Goal: Find specific fact: Find specific fact

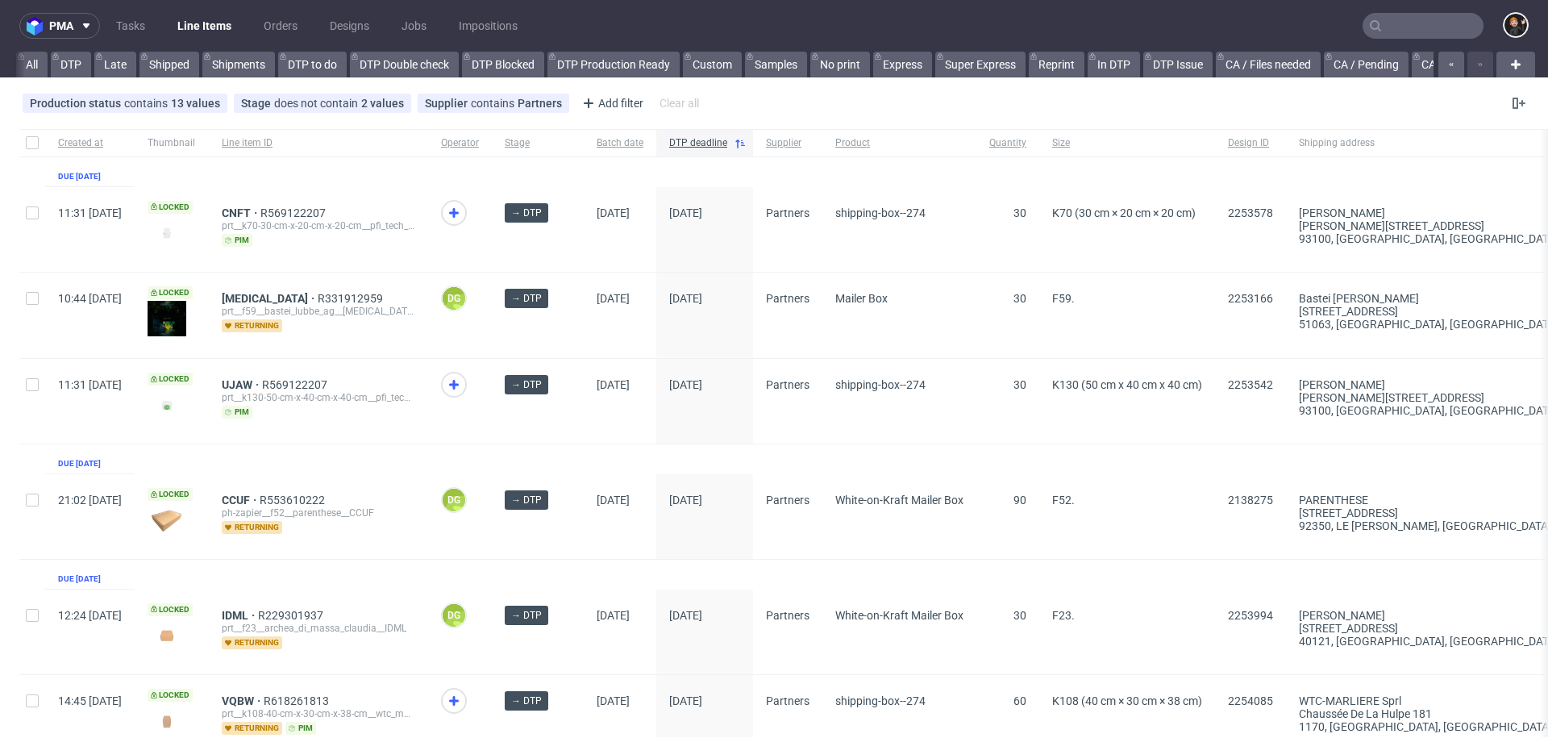
click at [1418, 15] on input "text" at bounding box center [1423, 26] width 121 height 26
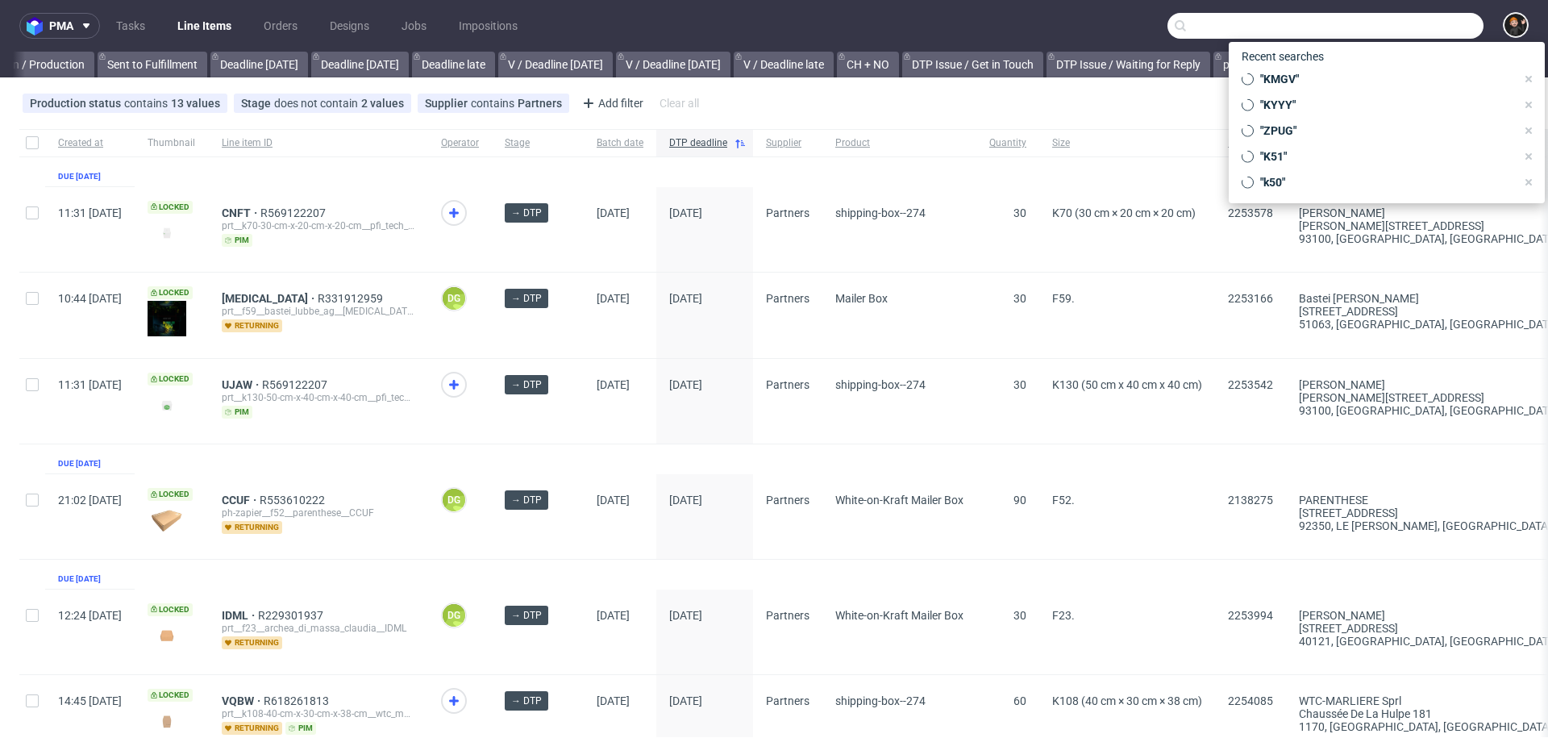
paste input "RWQM"
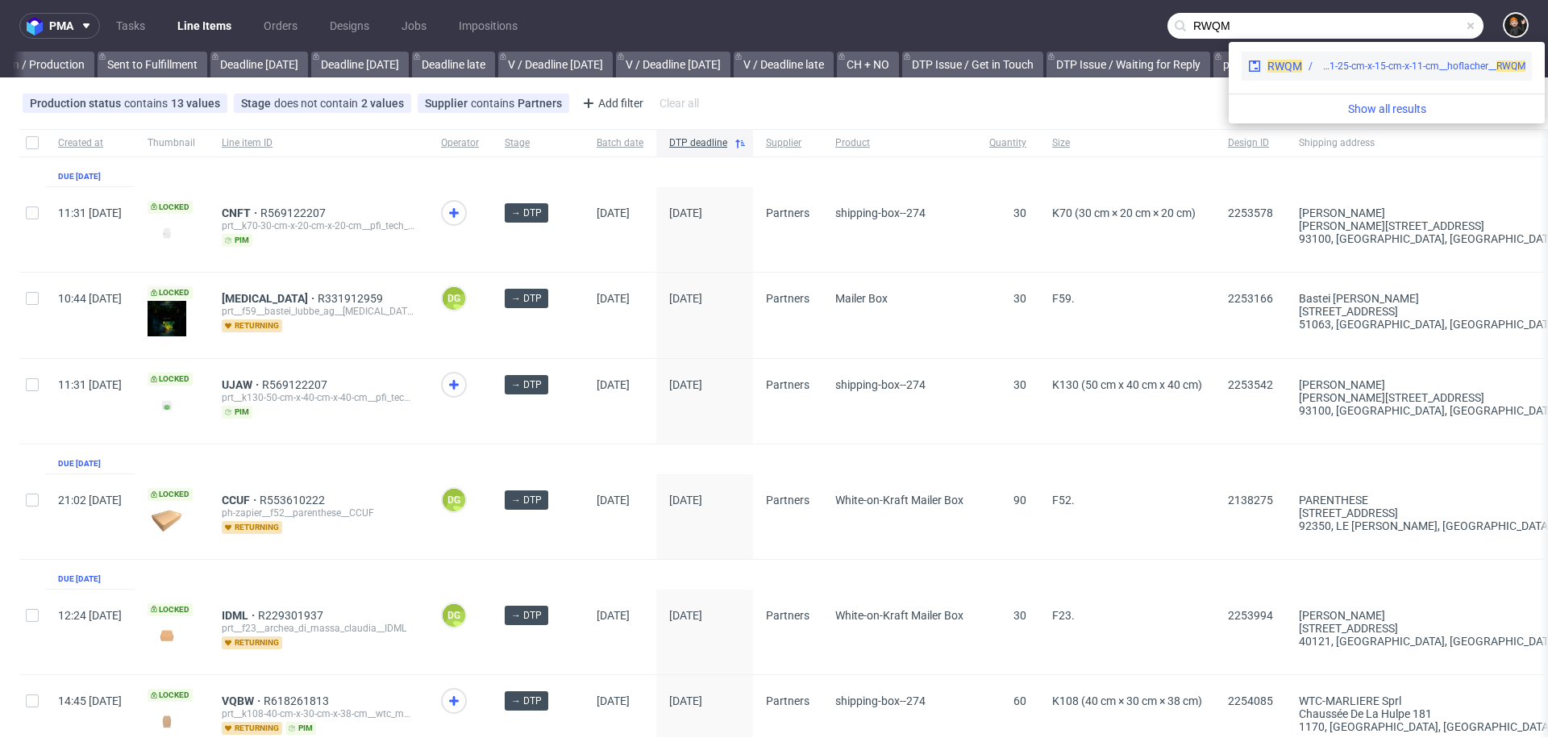
type input "RWQM"
click at [1346, 71] on div "prt__k51-25-cm-x-15-cm-x-11-cm__hoflacher__ RWQM" at bounding box center [1422, 66] width 206 height 15
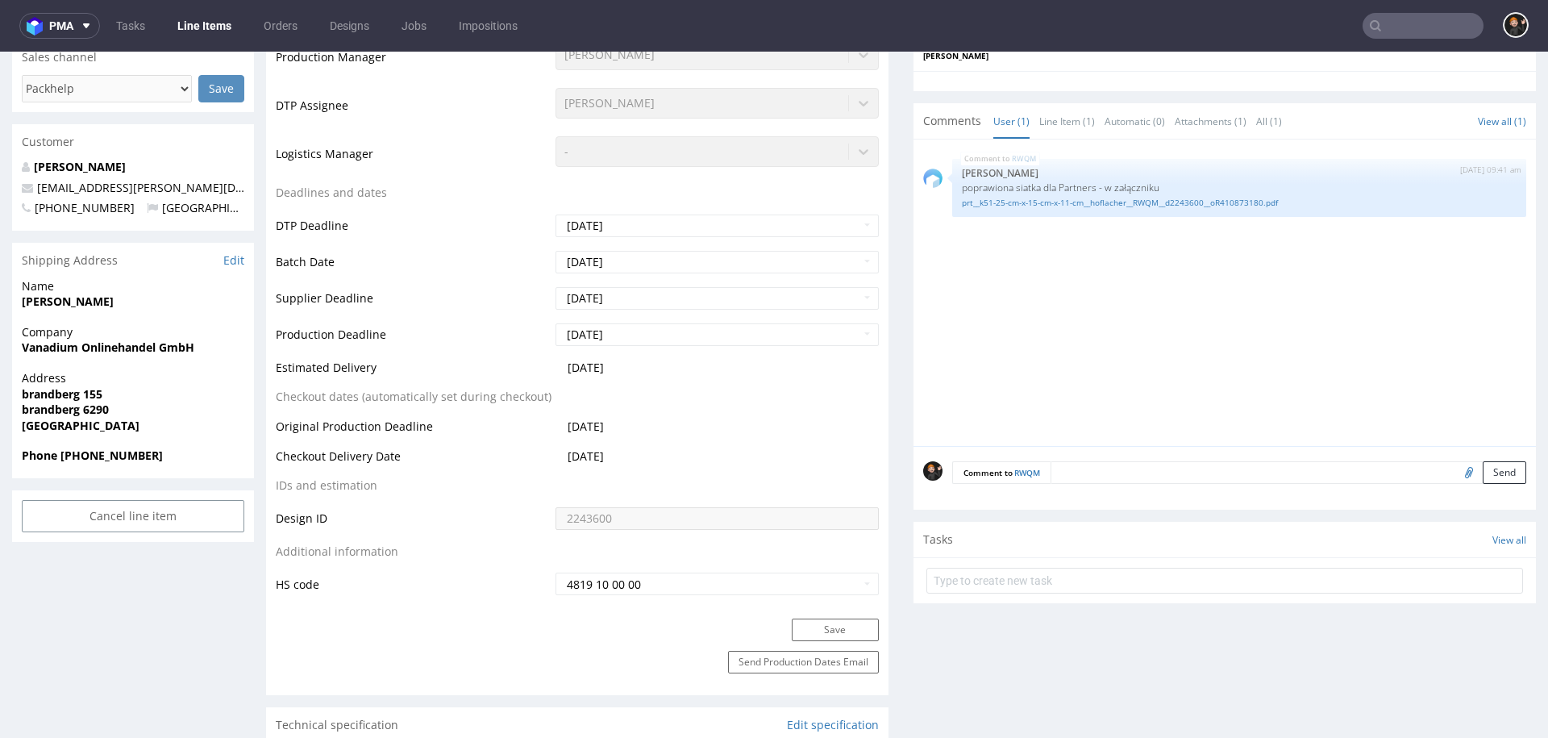
scroll to position [816, 0]
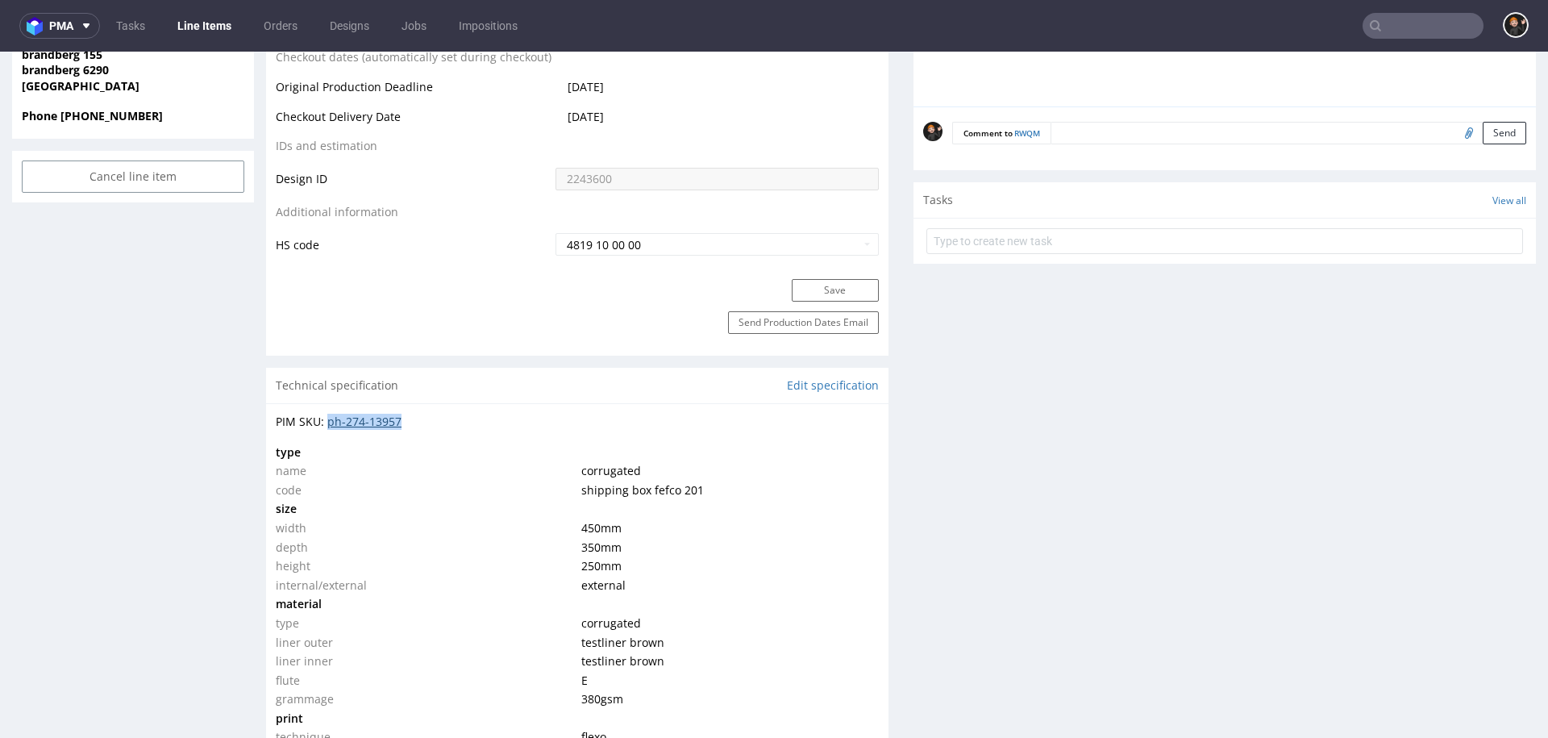
drag, startPoint x: 402, startPoint y: 418, endPoint x: 329, endPoint y: 421, distance: 73.4
click at [329, 421] on div "PIM SKU: ph-274-13957" at bounding box center [577, 422] width 603 height 16
copy div "ph-274-13957"
click at [1376, 27] on input "text" at bounding box center [1423, 26] width 121 height 26
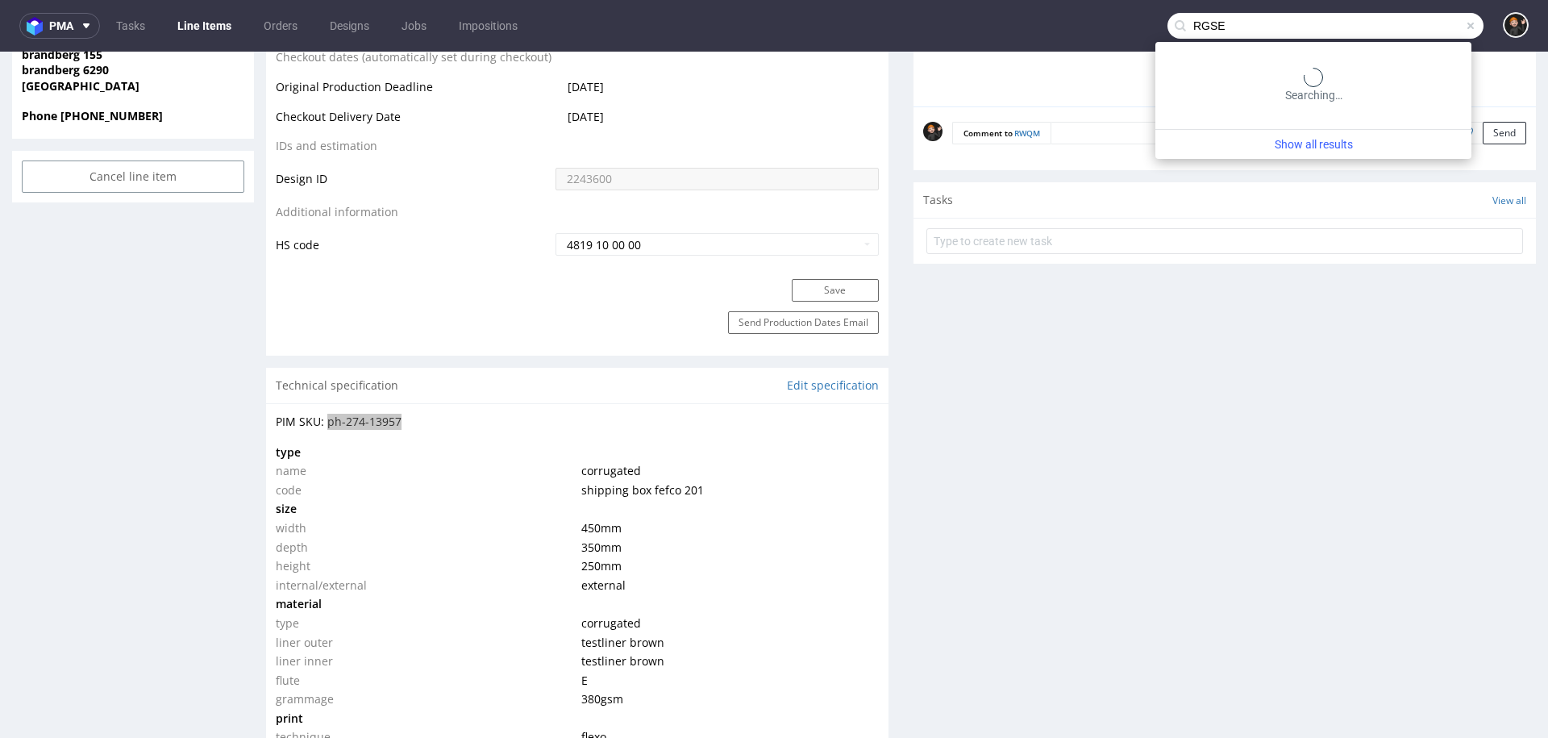
type input "RGSE"
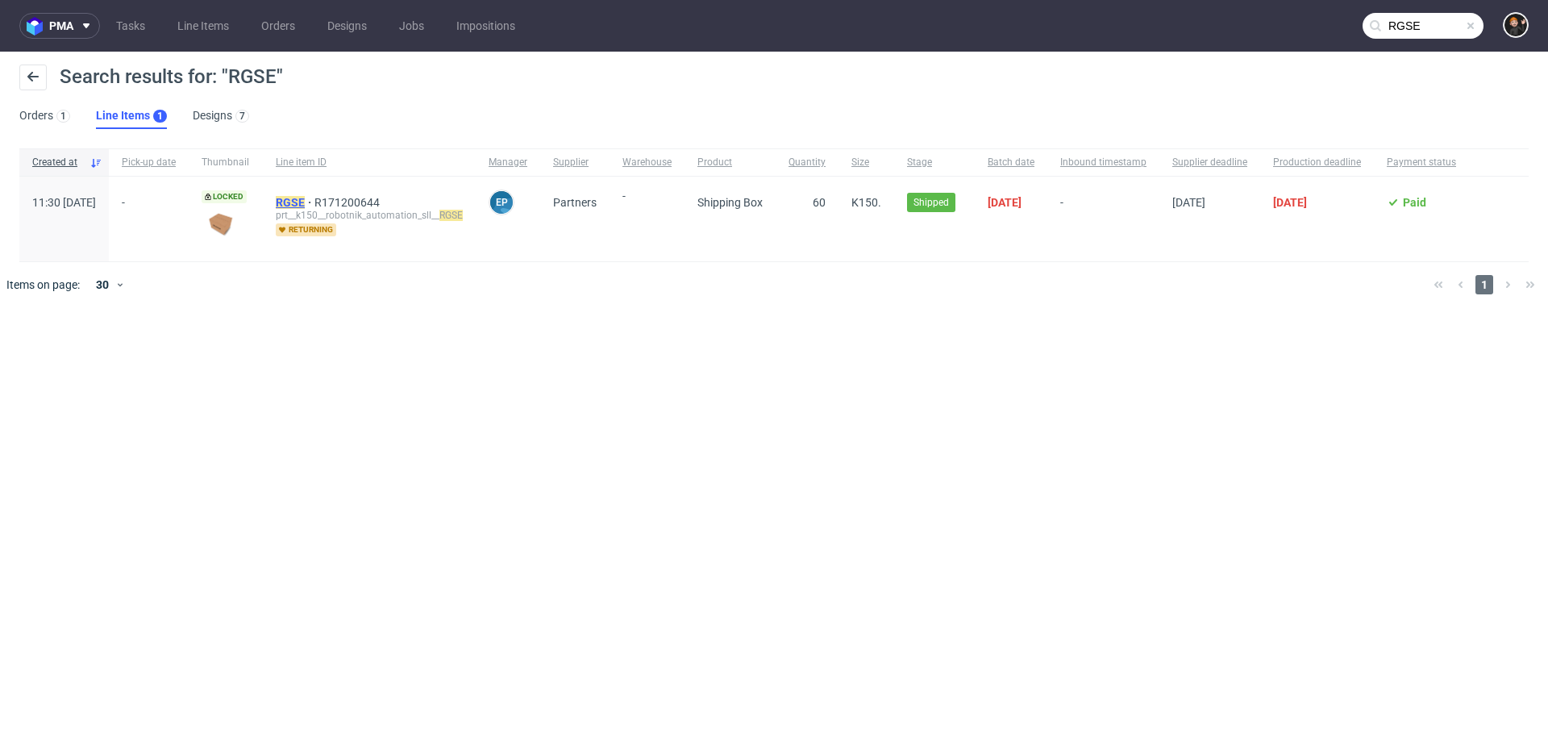
click at [305, 197] on mark "RGSE" at bounding box center [290, 202] width 29 height 13
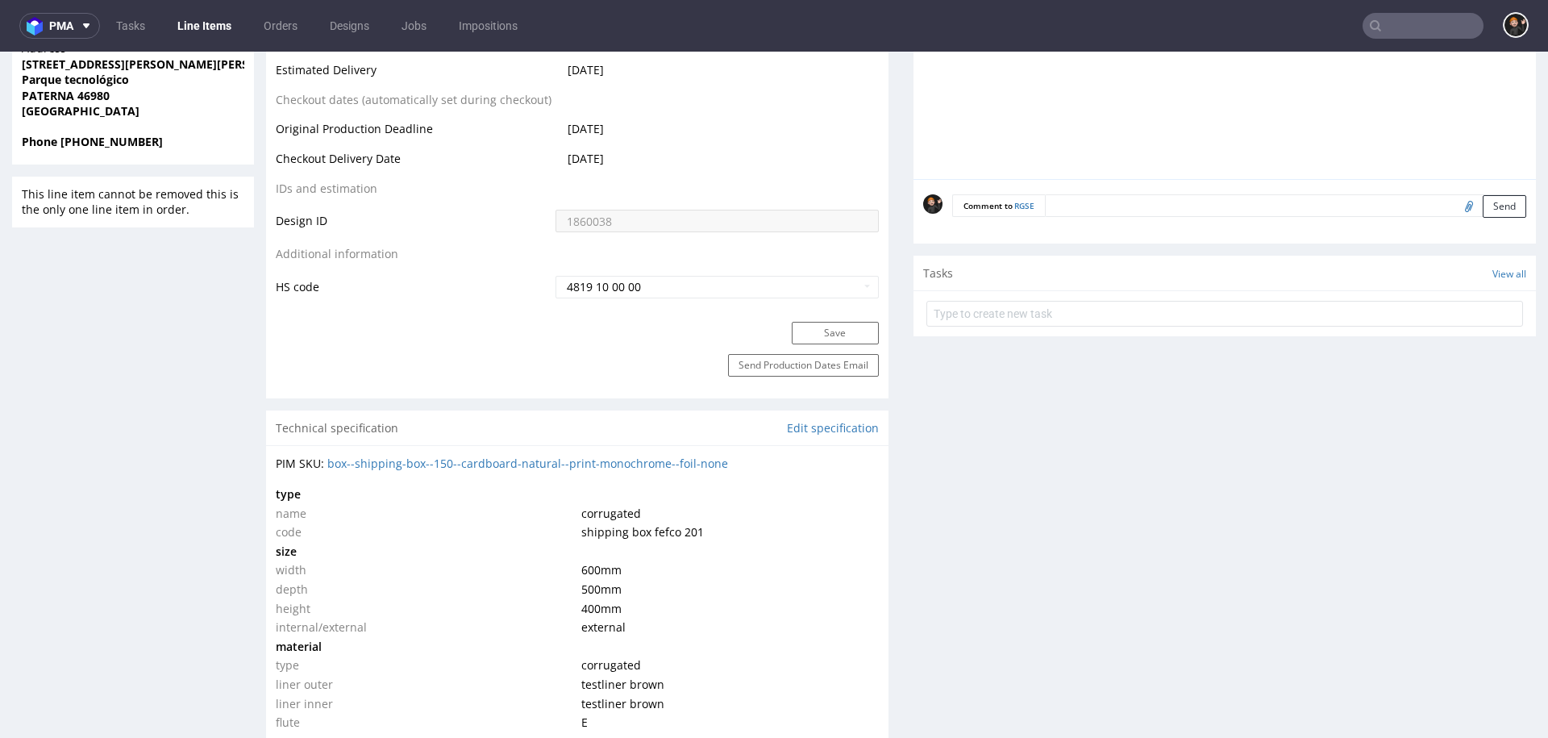
scroll to position [1030, 0]
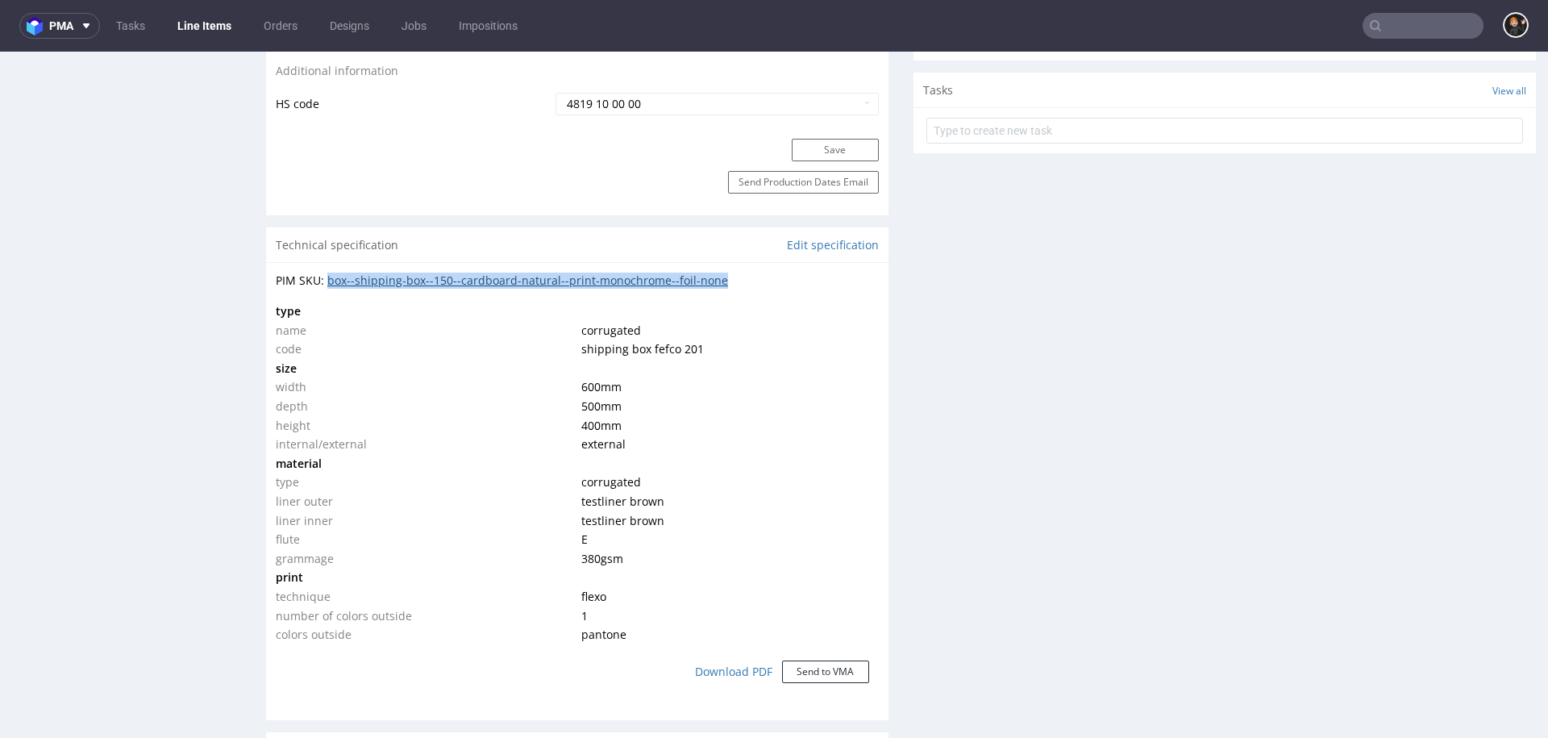
drag, startPoint x: 722, startPoint y: 277, endPoint x: 328, endPoint y: 277, distance: 393.5
click at [328, 277] on div "PIM SKU: box--shipping-box--150--cardboard-natural--print-monochrome--foil-none" at bounding box center [577, 281] width 603 height 16
copy div "box--shipping-box--150--cardboard-natural--print-monochrome--foil-none"
click at [1458, 35] on input "text" at bounding box center [1423, 26] width 121 height 26
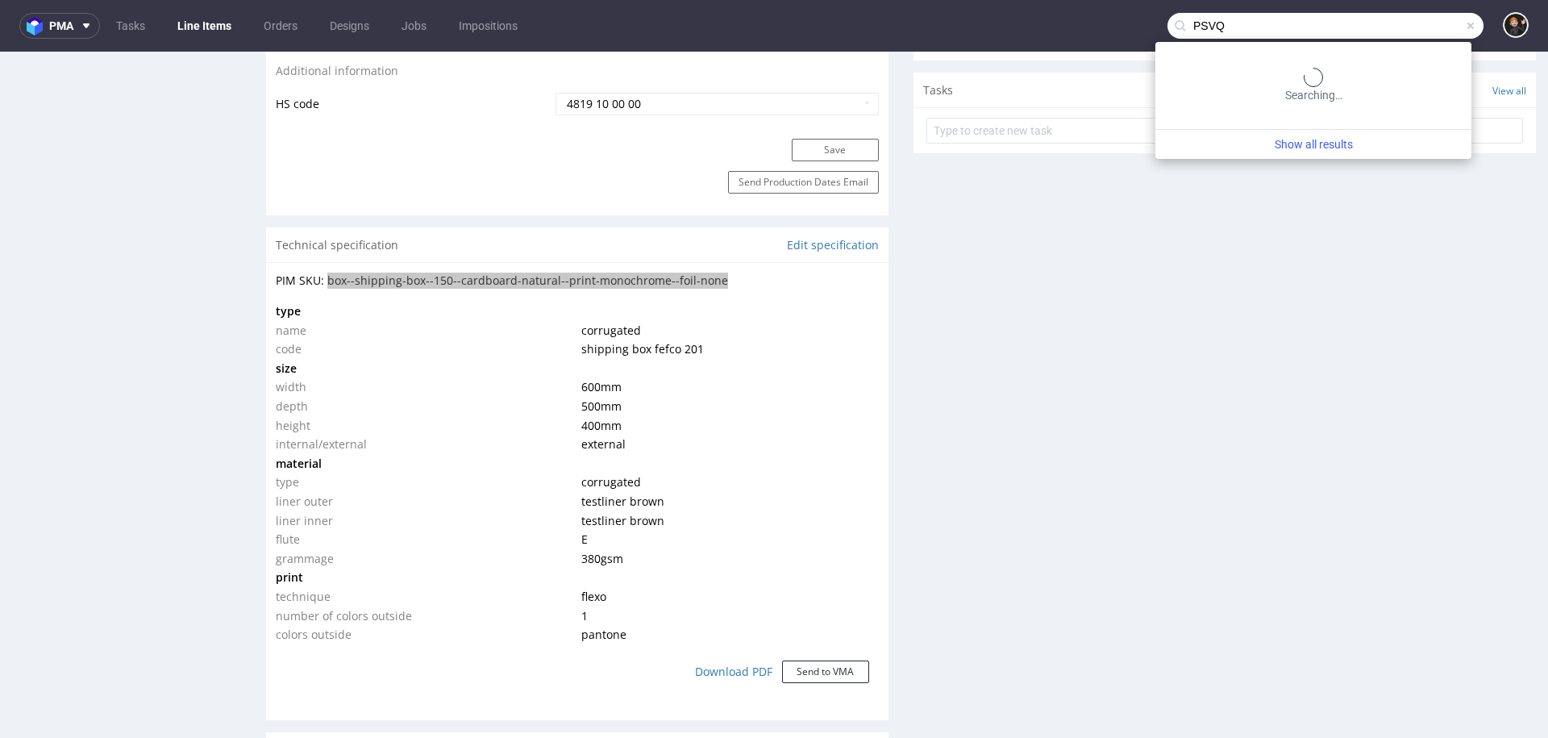
type input "PSVQ"
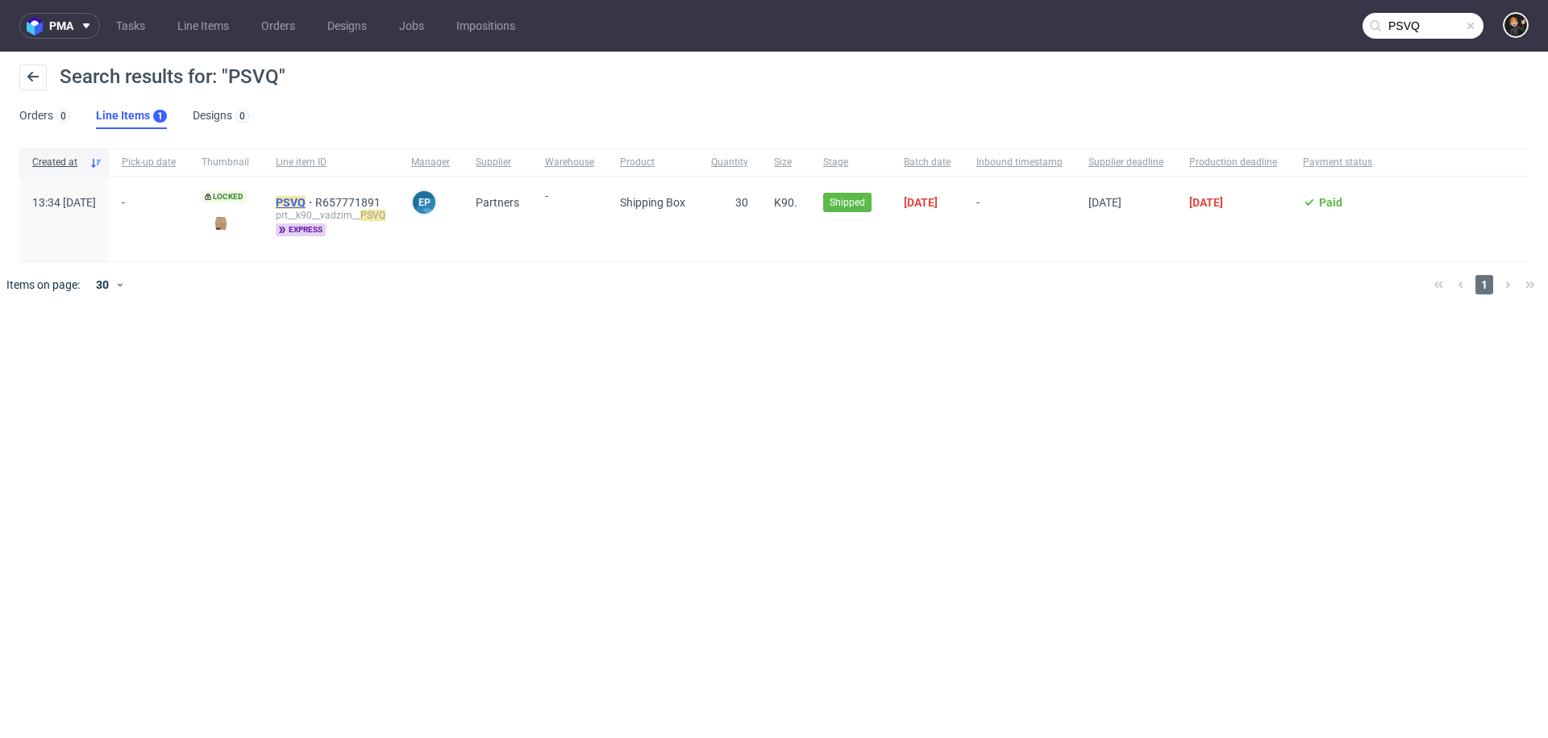
click at [306, 203] on mark "PSVQ" at bounding box center [291, 202] width 30 height 13
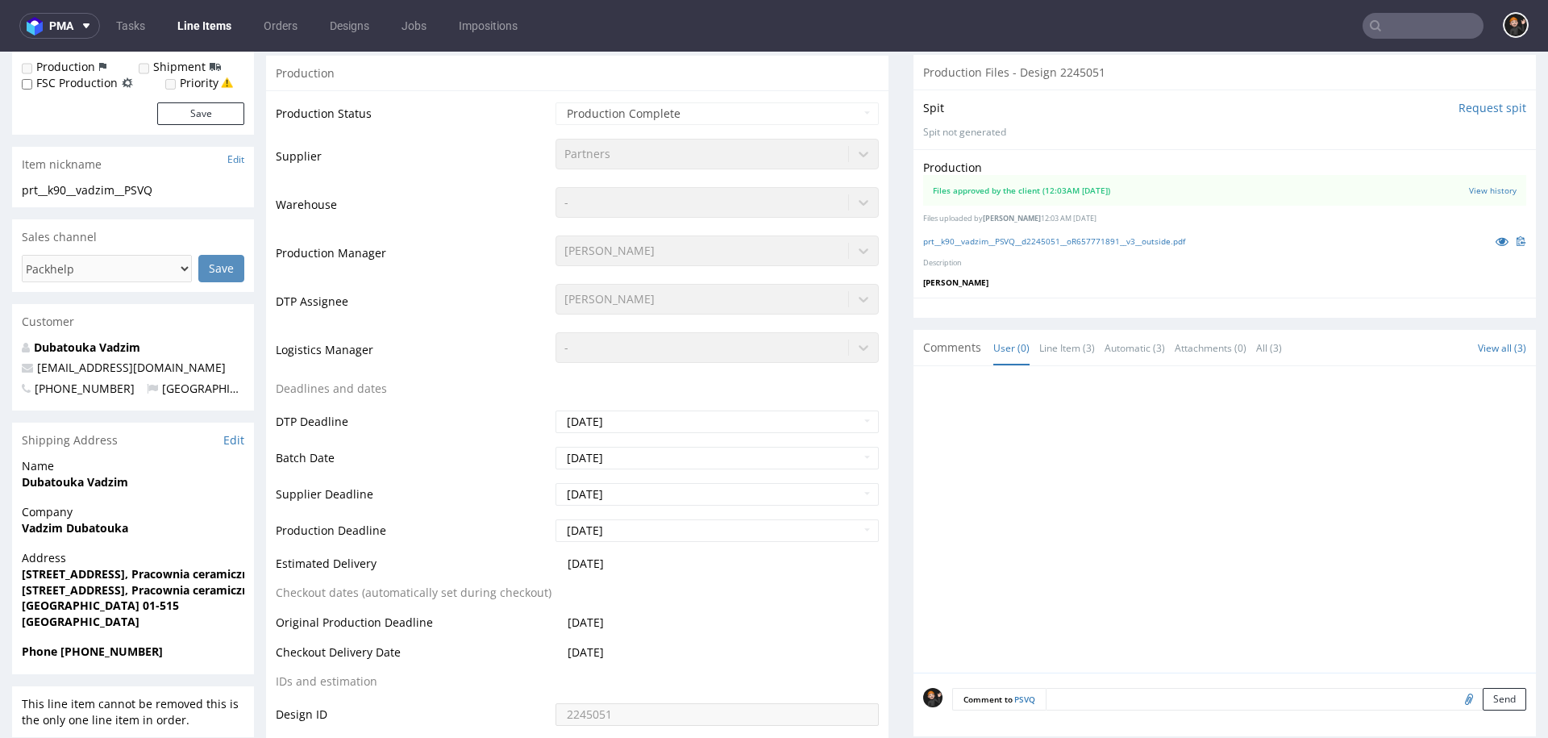
scroll to position [580, 0]
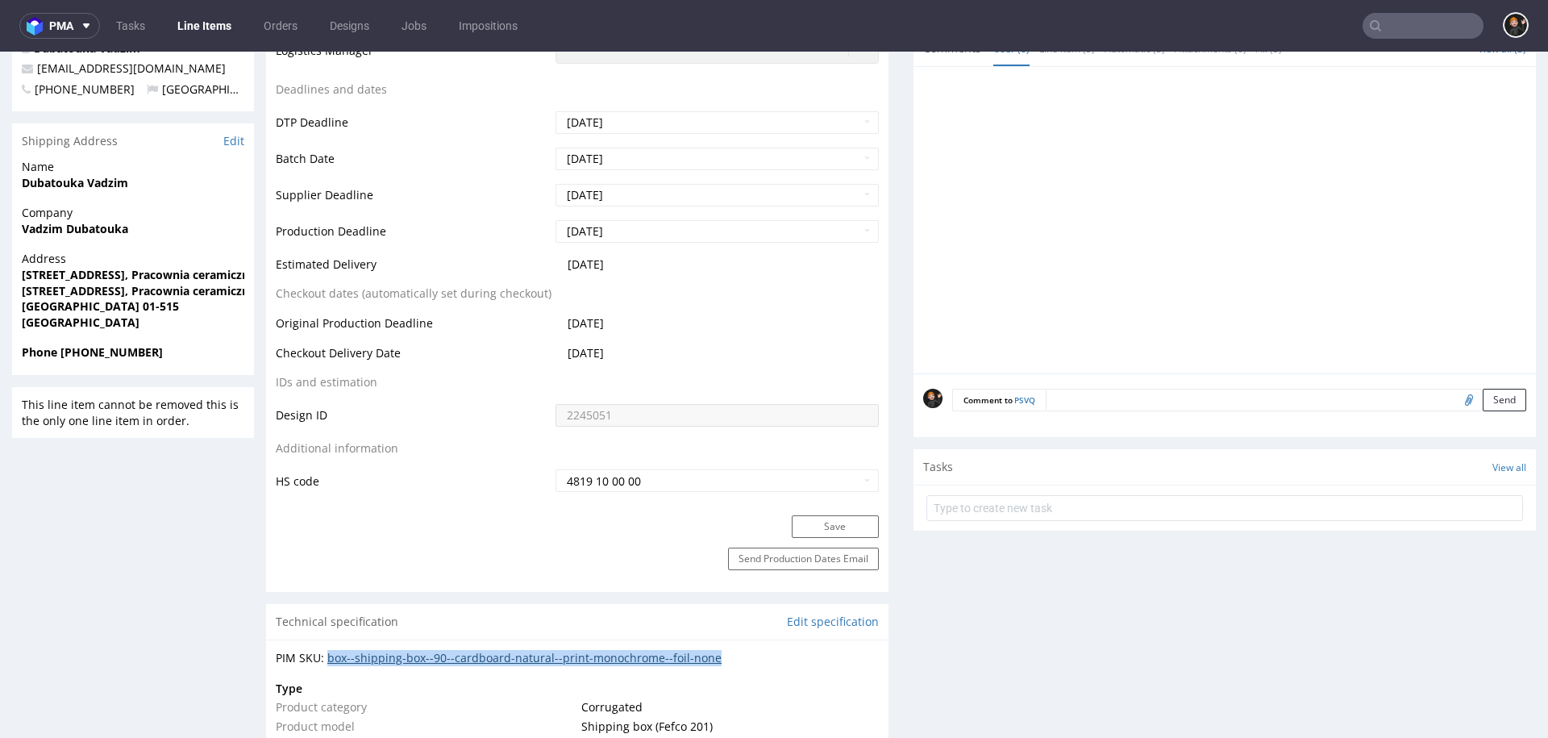
drag, startPoint x: 716, startPoint y: 656, endPoint x: 329, endPoint y: 652, distance: 387.0
click at [329, 652] on div "PIM SKU: box--shipping-box--90--cardboard-natural--print-monochrome--foil-none" at bounding box center [577, 658] width 603 height 16
copy div "box--shipping-box--90--cardboard-natural--print-monochrome--foil-none"
click at [1390, 23] on input "text" at bounding box center [1423, 26] width 121 height 26
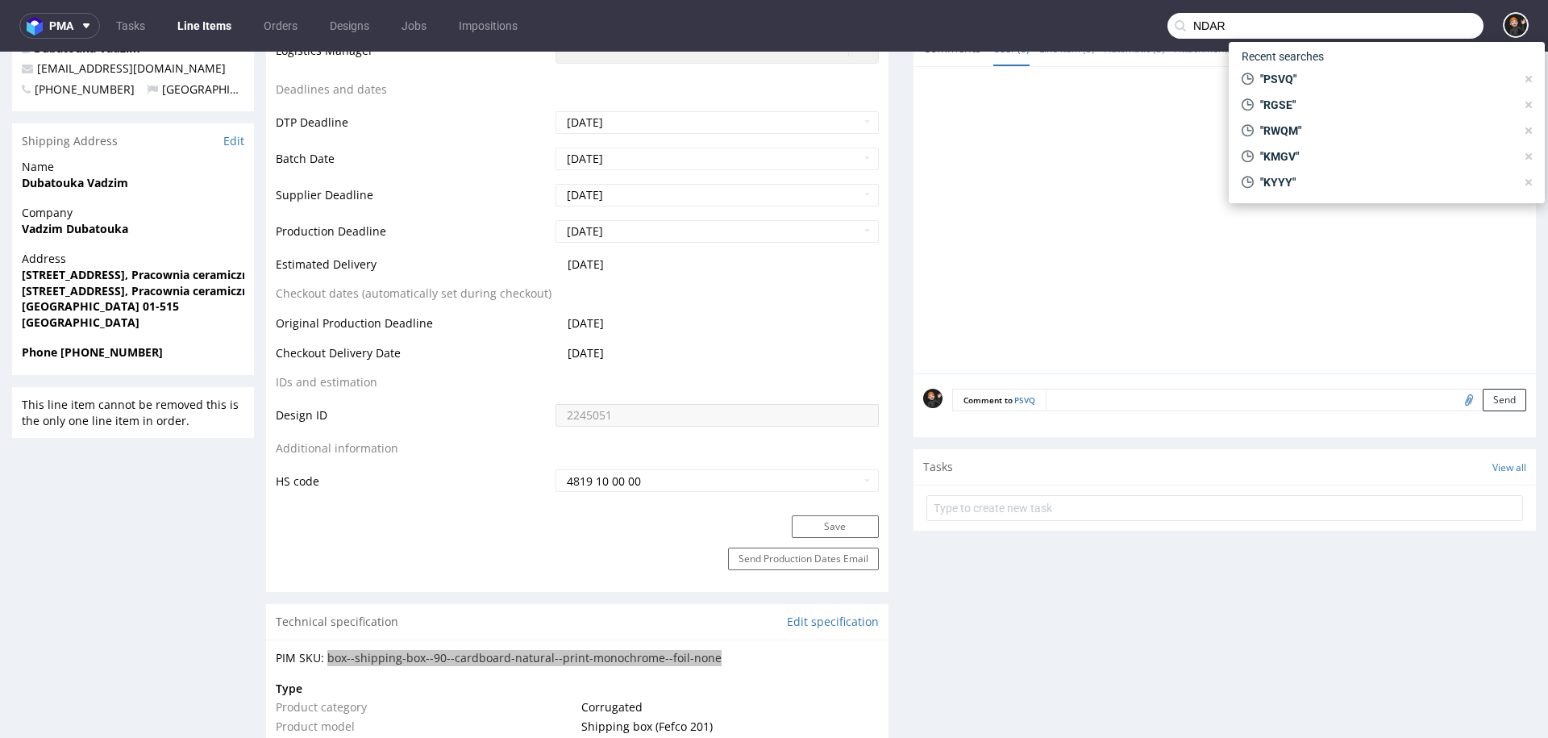
type input "NDAR"
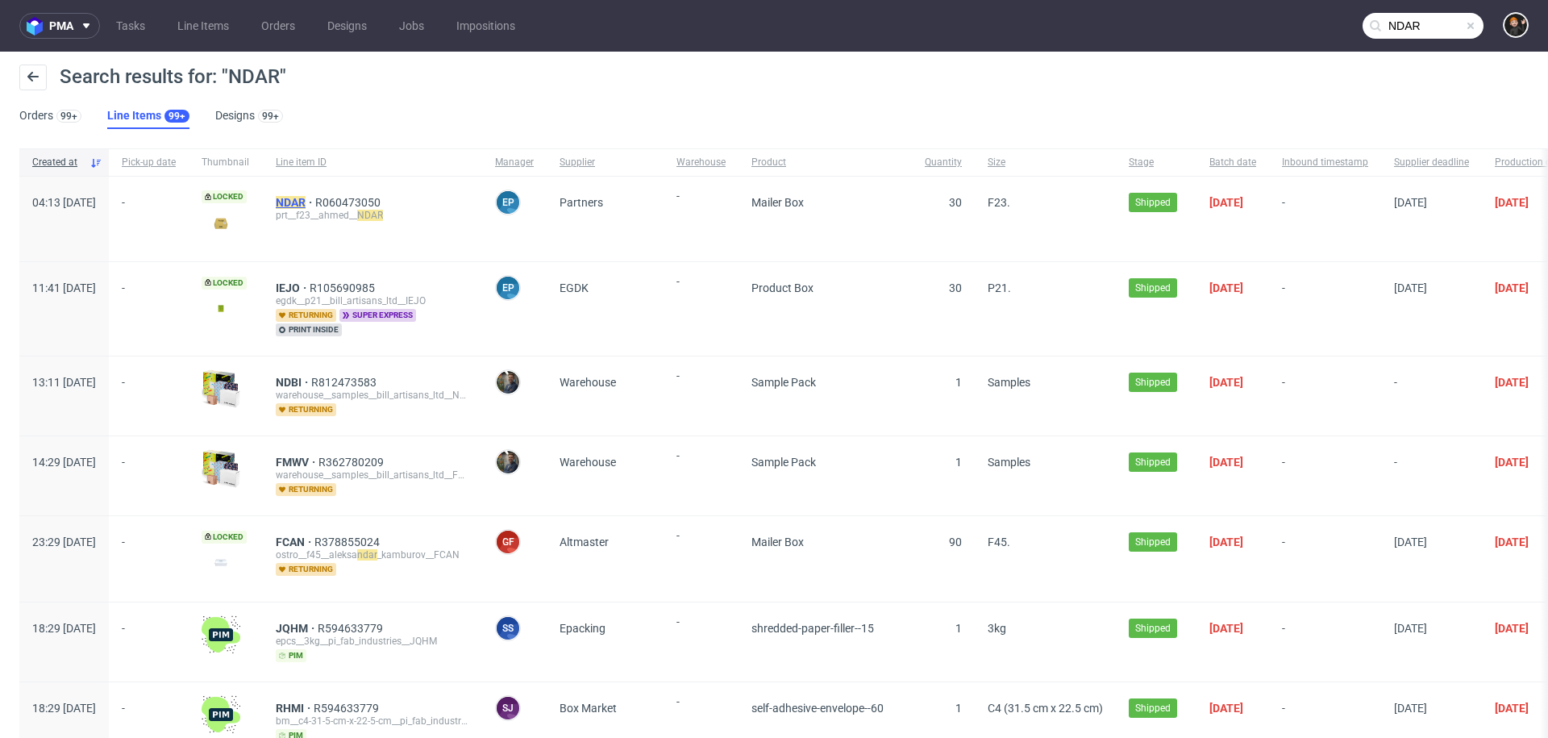
click at [306, 204] on mark "NDAR" at bounding box center [291, 202] width 30 height 13
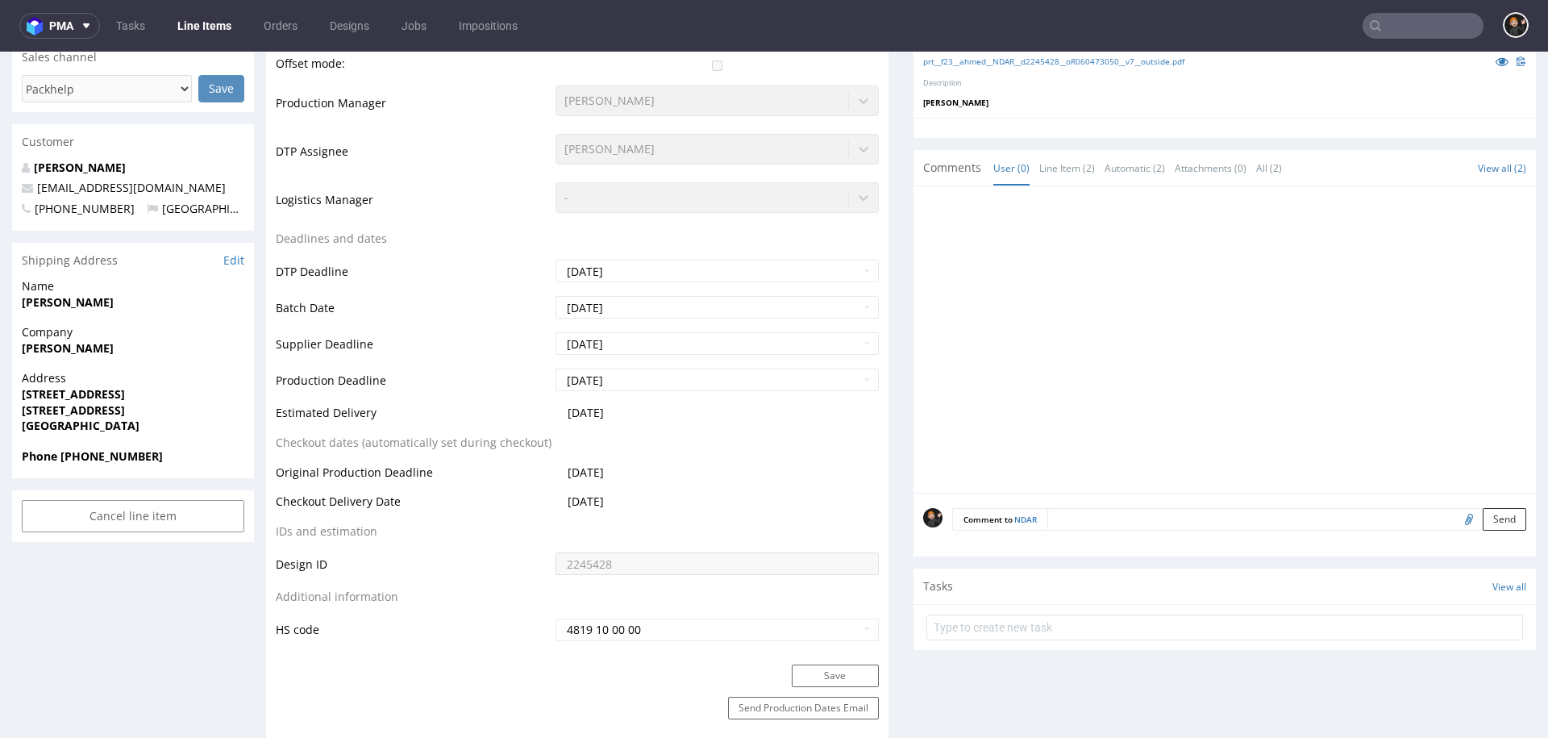
scroll to position [761, 0]
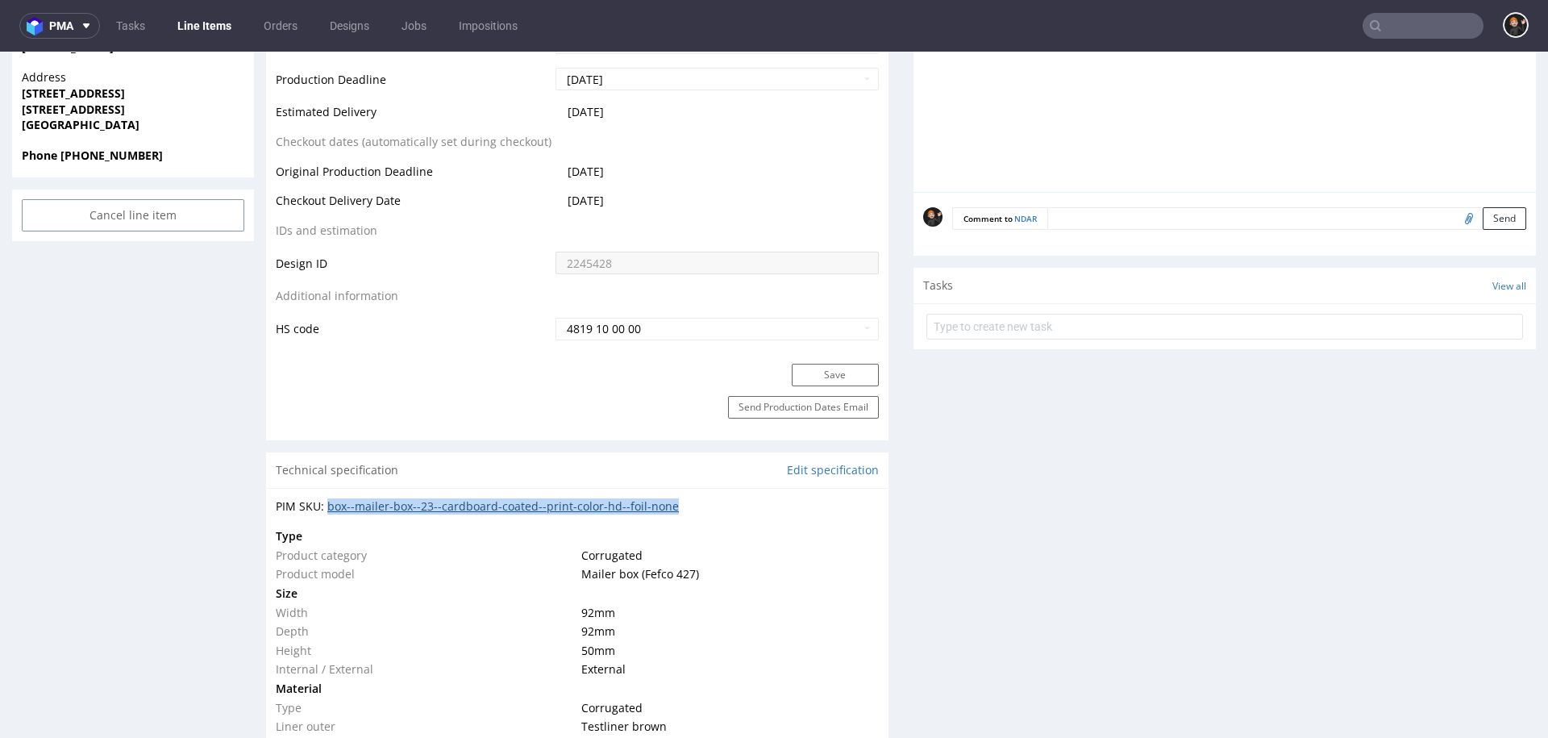
drag, startPoint x: 678, startPoint y: 500, endPoint x: 329, endPoint y: 496, distance: 349.1
click at [329, 498] on div "PIM SKU: box--mailer-box--23--cardboard-coated--print-color-hd--foil-none" at bounding box center [577, 506] width 603 height 16
copy div "box--mailer-box--23--cardboard-coated--print-color-hd--foil-none"
